Goal: Find specific page/section: Find specific page/section

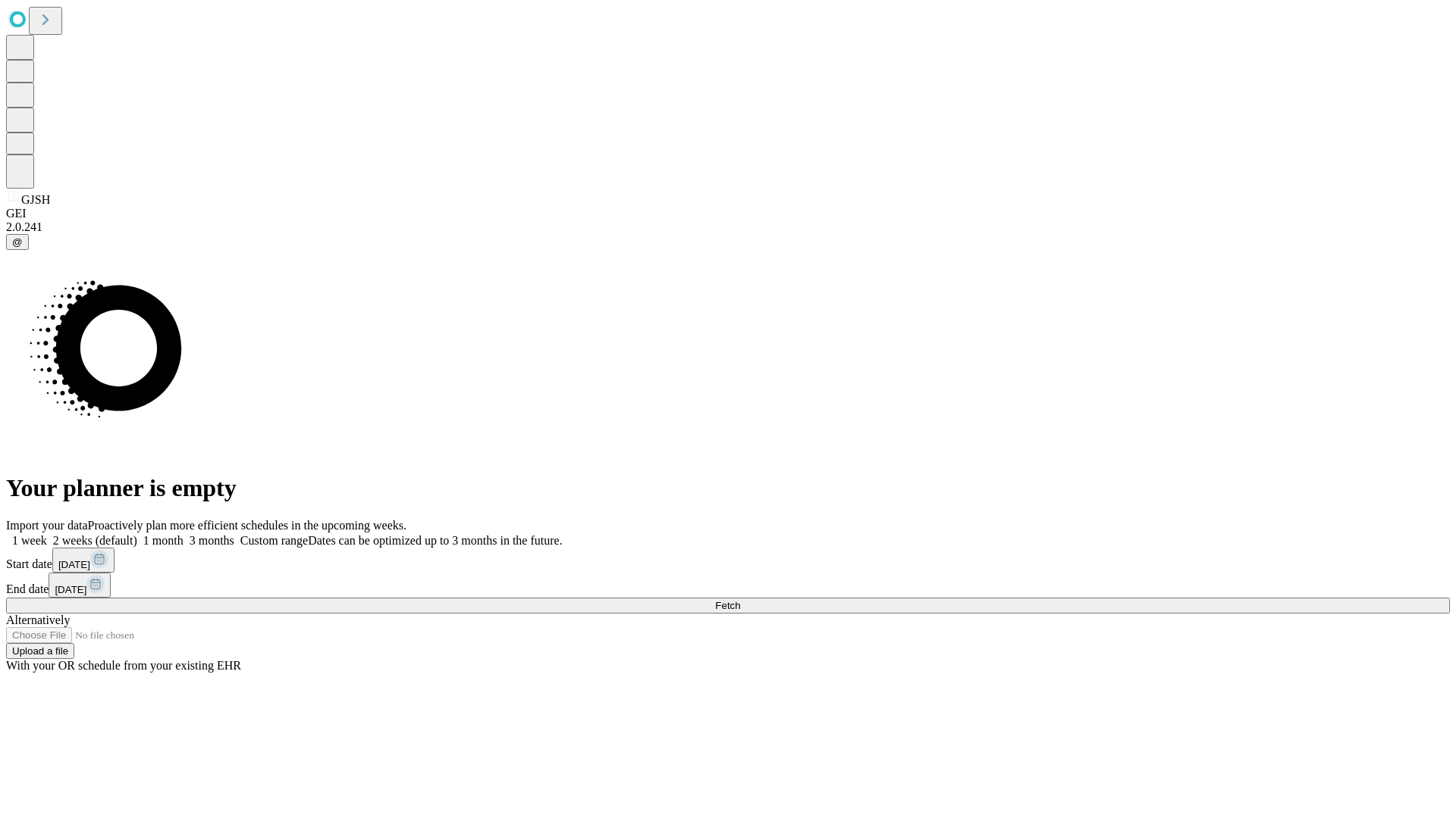
click at [740, 600] on span "Fetch" at bounding box center [728, 606] width 25 height 11
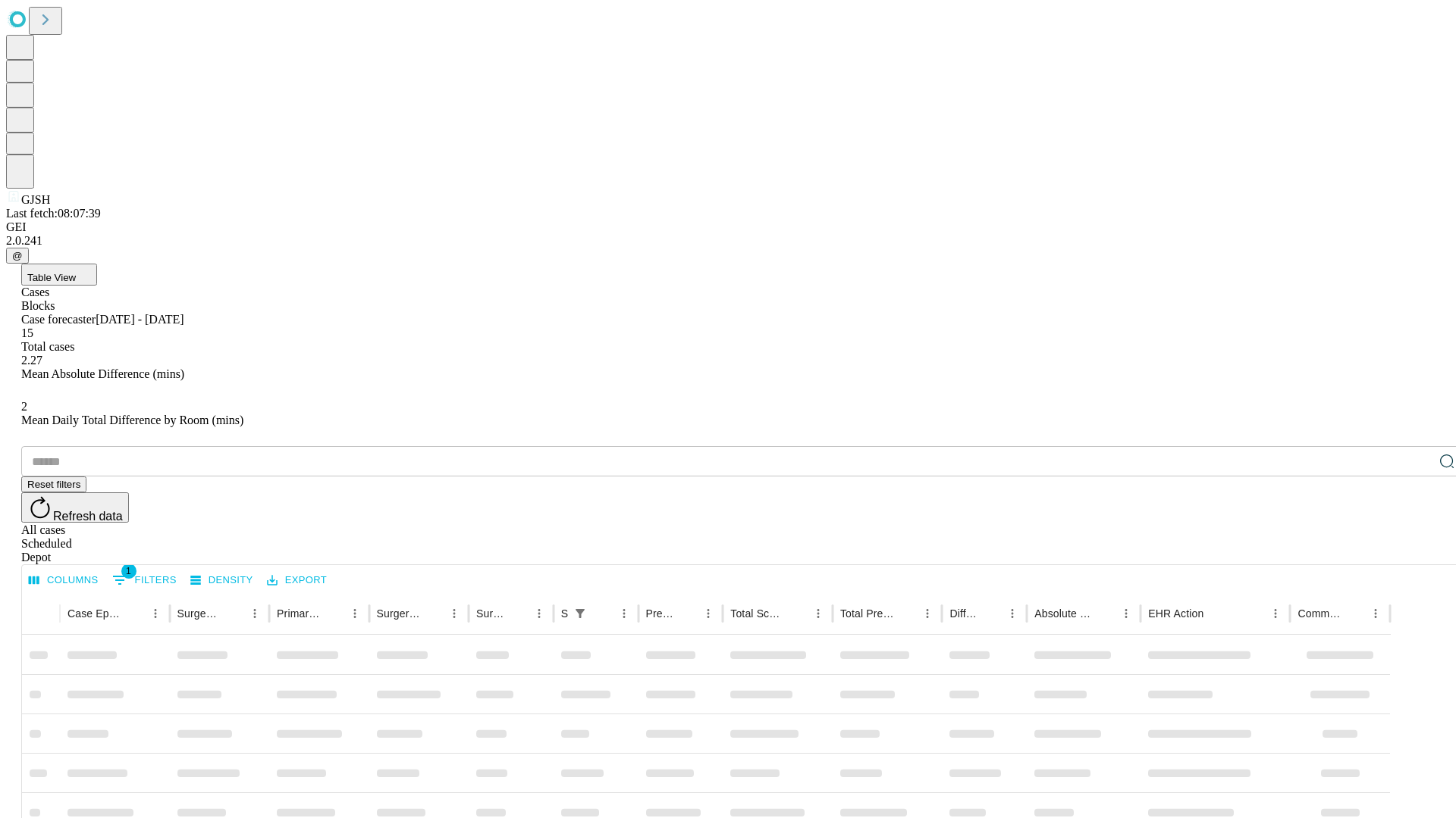
click at [1416, 551] on div "Depot" at bounding box center [743, 557] width 1443 height 13
